Goal: Task Accomplishment & Management: Manage account settings

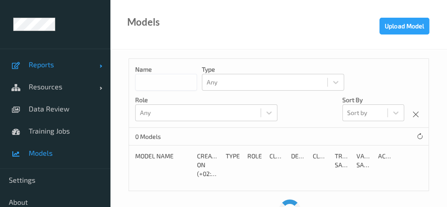
click at [57, 70] on link "Reports" at bounding box center [55, 64] width 110 height 22
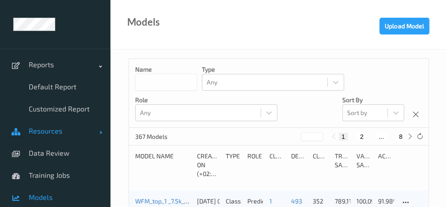
click at [48, 131] on span "Resources" at bounding box center [64, 130] width 71 height 9
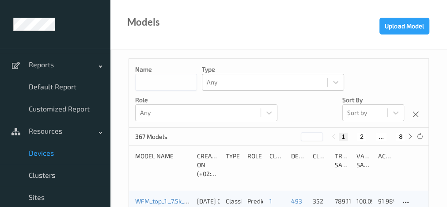
click at [42, 152] on span "Devices" at bounding box center [65, 152] width 73 height 9
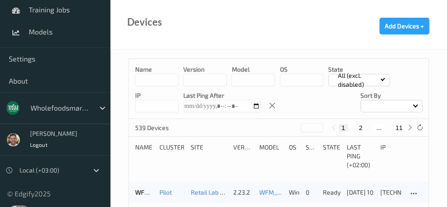
scroll to position [232, 0]
click at [57, 110] on div at bounding box center [60, 108] width 60 height 11
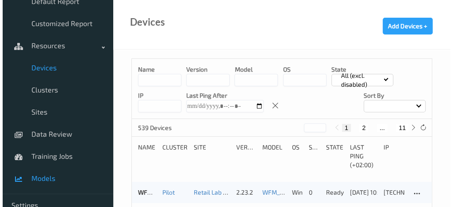
scroll to position [0, 0]
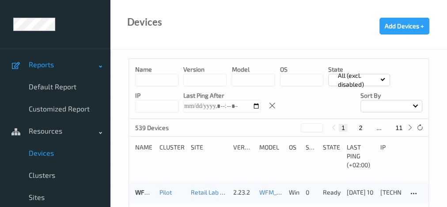
click at [34, 63] on span "Reports" at bounding box center [64, 64] width 71 height 9
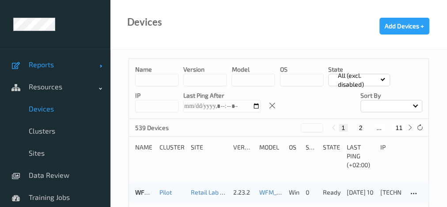
click at [34, 63] on span "Reports" at bounding box center [64, 64] width 71 height 9
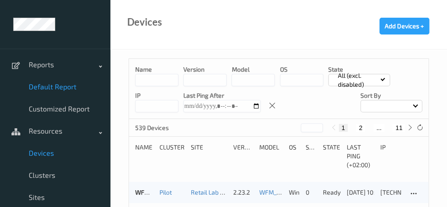
click at [53, 82] on span "Default Report" at bounding box center [65, 86] width 73 height 9
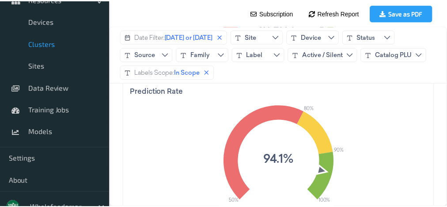
scroll to position [144, 0]
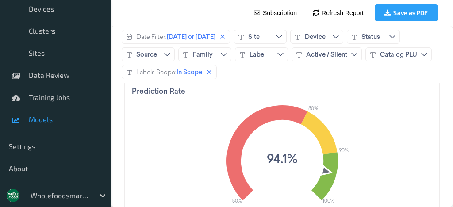
click at [55, 121] on span "Models" at bounding box center [65, 119] width 73 height 9
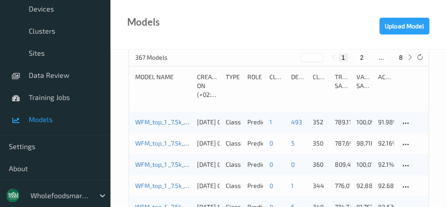
scroll to position [72, 0]
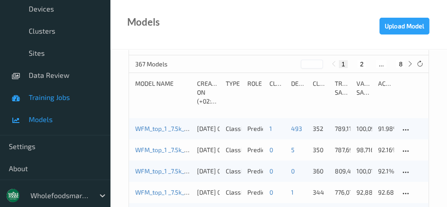
click at [60, 95] on span "Training Jobs" at bounding box center [65, 97] width 73 height 9
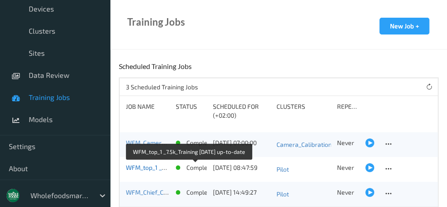
click at [138, 167] on link "WFM_top_1 _7.5k_Training [DATE] up-to-date" at bounding box center [188, 168] width 124 height 8
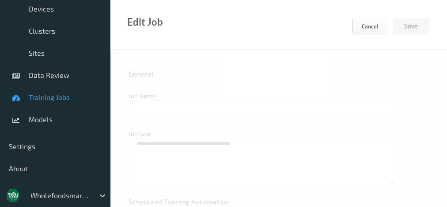
type input "WFM_top_1 _7.5k_Training [DATE] up-to-date"
type textarea "**********"
type input "[DATE] 8:47 AM"
type input "edgify/edgify-worker-cuda:[DATE]"
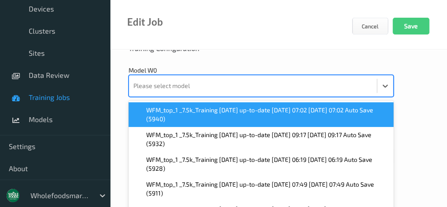
scroll to position [424, 0]
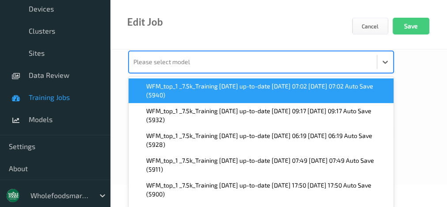
click at [308, 73] on div "option WFM_top_1 _7.5k_Training [DATE] up-to-date [DATE] 07:02 [DATE] 07:02 Aut…" at bounding box center [261, 62] width 265 height 22
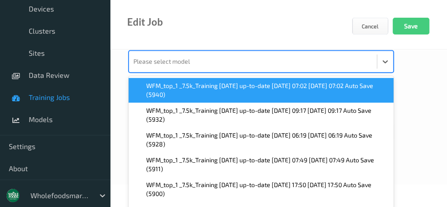
click at [284, 86] on span "WFM_top_1 _7.5k_Training [DATE] up-to-date [DATE] 07:02 [DATE] 07:02 Auto Save …" at bounding box center [267, 90] width 242 height 18
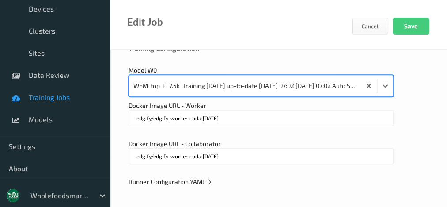
scroll to position [400, 0]
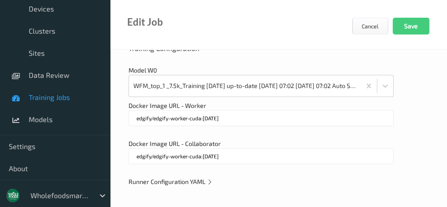
click at [176, 183] on span "Runner Configuration YAML" at bounding box center [171, 182] width 84 height 8
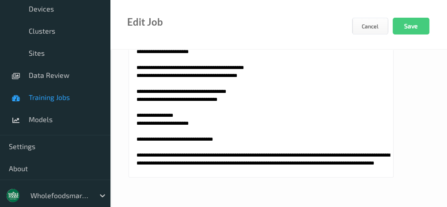
scroll to position [6, 0]
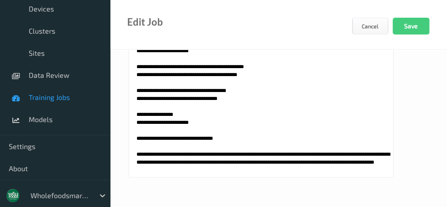
click at [262, 63] on textarea at bounding box center [261, 66] width 265 height 221
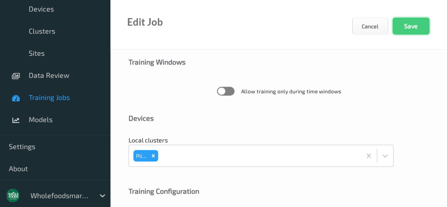
scroll to position [255, 0]
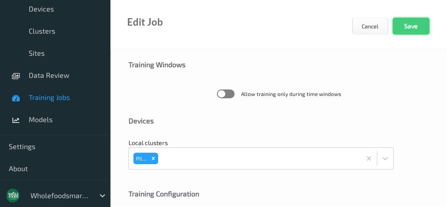
type textarea "**********"
click at [420, 19] on button "Save" at bounding box center [411, 26] width 37 height 17
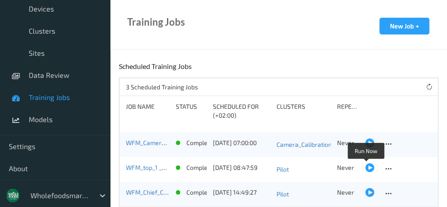
click at [365, 168] on div at bounding box center [369, 167] width 9 height 9
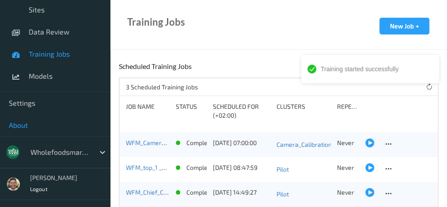
scroll to position [187, 0]
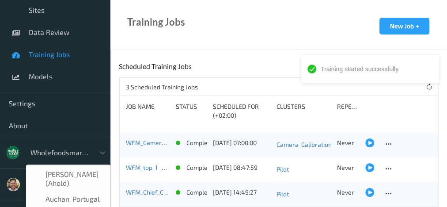
click at [72, 154] on div at bounding box center [60, 152] width 60 height 11
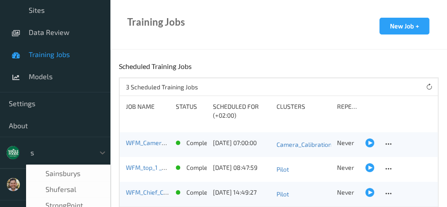
scroll to position [11, 0]
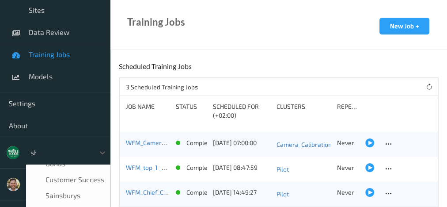
type input "shu"
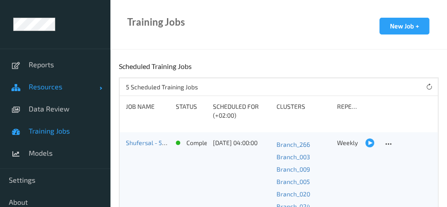
click at [84, 89] on span "Resources" at bounding box center [64, 86] width 71 height 9
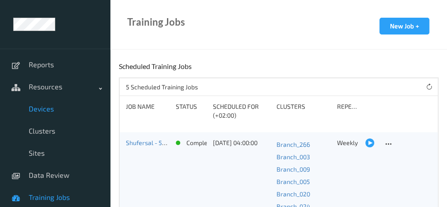
click at [63, 106] on span "Devices" at bounding box center [65, 108] width 73 height 9
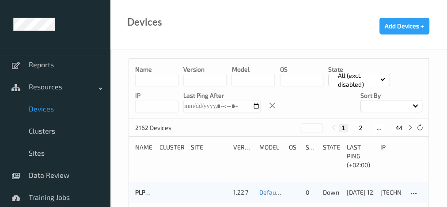
click at [157, 79] on input at bounding box center [156, 80] width 43 height 12
click at [164, 75] on input "***" at bounding box center [156, 80] width 43 height 12
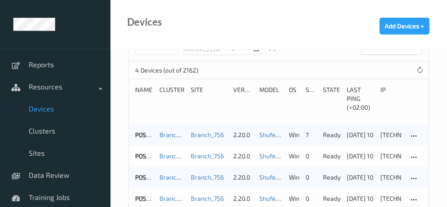
scroll to position [77, 0]
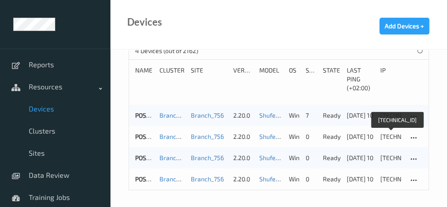
type input "***"
click at [390, 137] on div "10.17.56.53" at bounding box center [391, 136] width 22 height 9
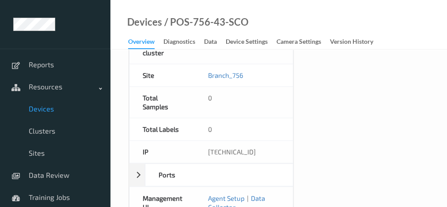
scroll to position [649, 0]
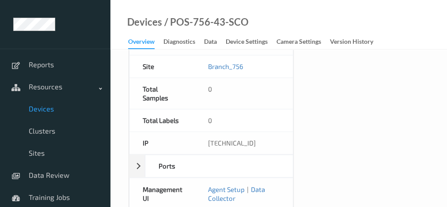
click at [240, 148] on div "10.17.56.53" at bounding box center [244, 143] width 98 height 22
copy div "10.17.56.53"
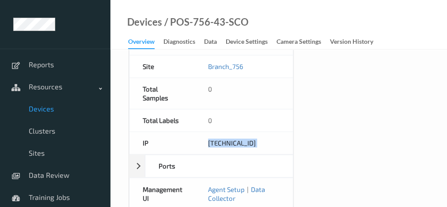
click at [52, 103] on link "Devices" at bounding box center [55, 109] width 110 height 22
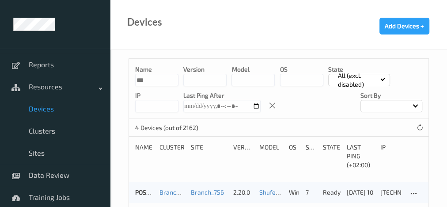
click at [155, 79] on input "***" at bounding box center [156, 80] width 43 height 12
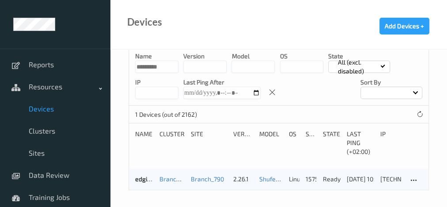
scroll to position [13, 0]
type input "*********"
